Goal: Transaction & Acquisition: Subscribe to service/newsletter

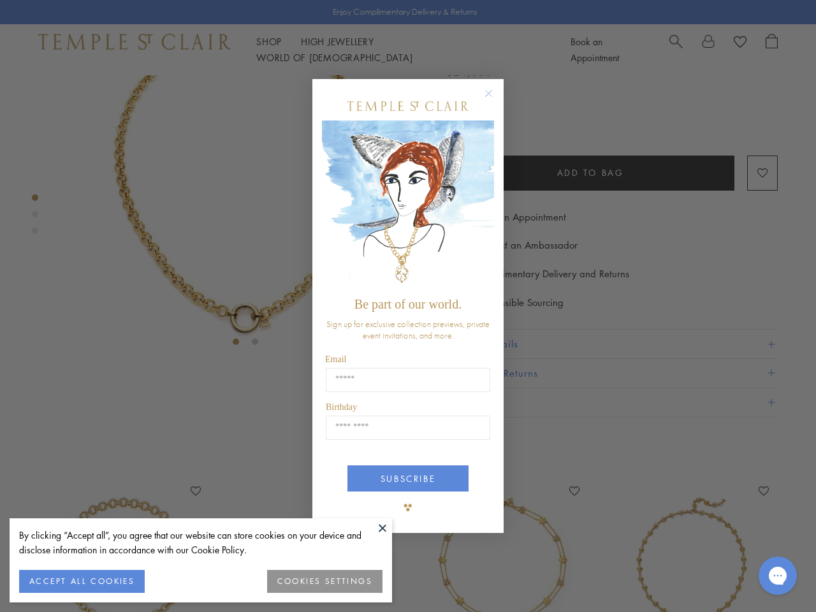
click at [408, 306] on span "Be part of our world." at bounding box center [407, 304] width 107 height 14
click at [382, 528] on button at bounding box center [382, 527] width 19 height 19
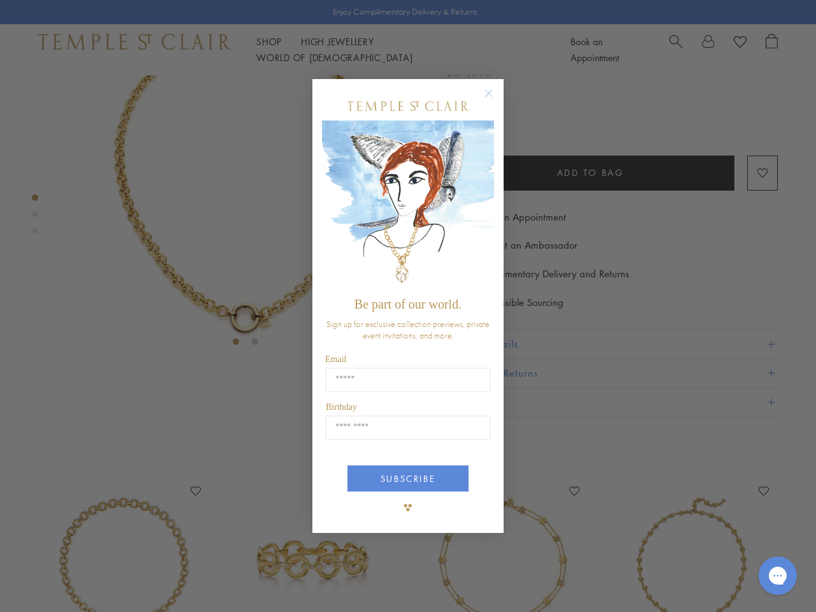
click at [82, 581] on div "Close dialog Be part of our world. Sign up for exclusive collection previews, p…" at bounding box center [408, 306] width 816 height 612
click at [325, 581] on div "Close dialog Be part of our world. Sign up for exclusive collection previews, p…" at bounding box center [408, 306] width 816 height 612
click at [494, 99] on icon "Close dialog" at bounding box center [488, 93] width 16 height 16
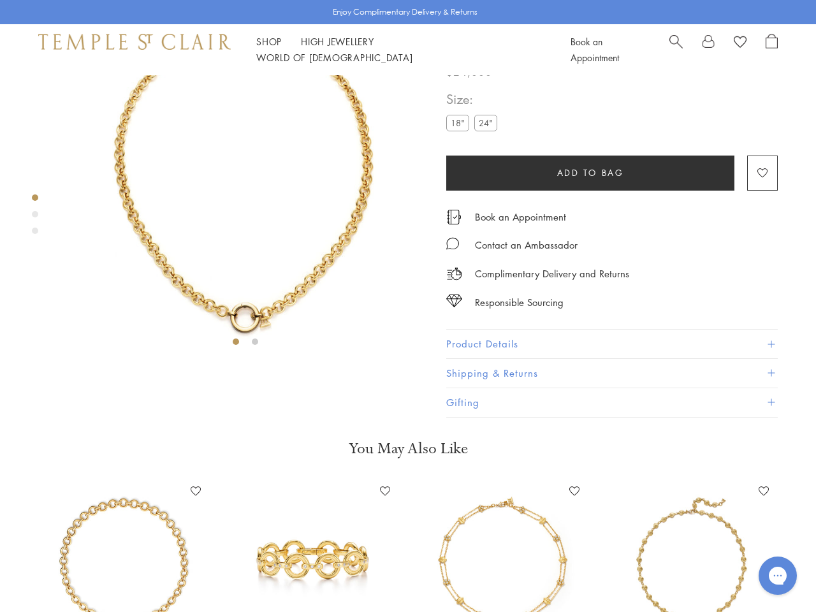
click at [408, 513] on button "SUBSCRIBE" at bounding box center [407, 526] width 121 height 26
click at [777, 575] on icon "Gorgias live chat" at bounding box center [777, 575] width 12 height 12
